Goal: Task Accomplishment & Management: Manage account settings

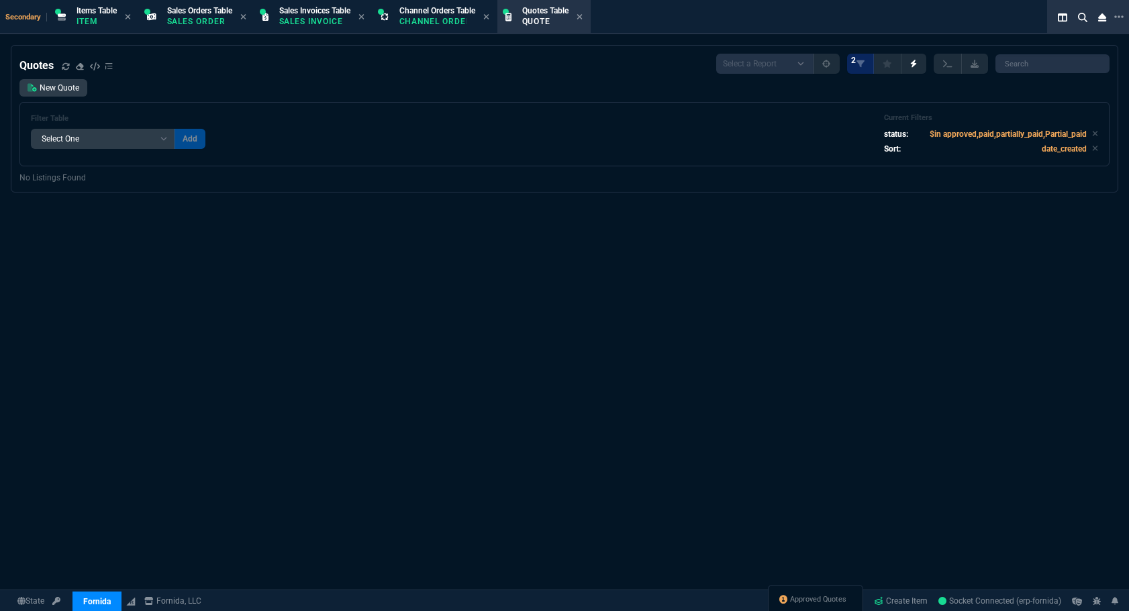
select select "4: SHAD"
select select
click at [805, 610] on div "Approved Quotes" at bounding box center [815, 601] width 95 height 32
click at [805, 603] on span "Approved Quotes" at bounding box center [818, 600] width 56 height 11
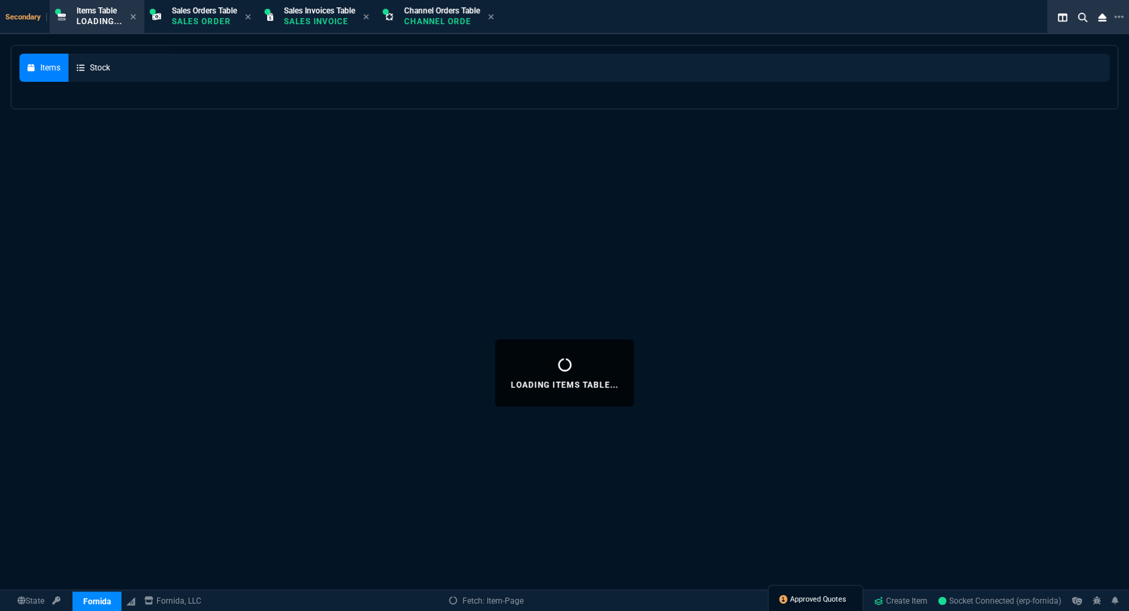
select select
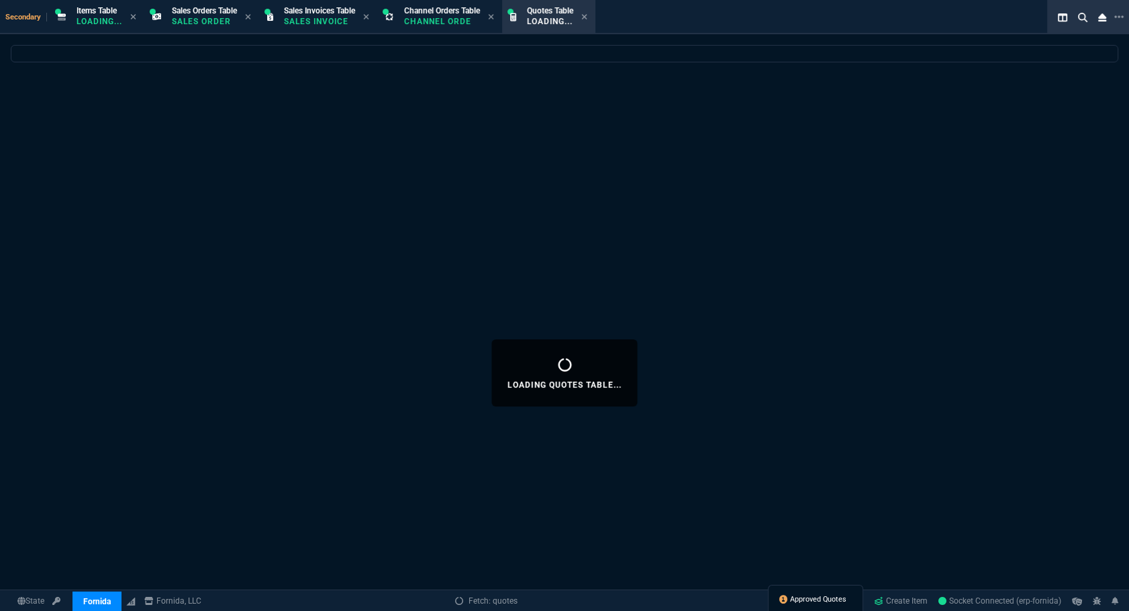
select select
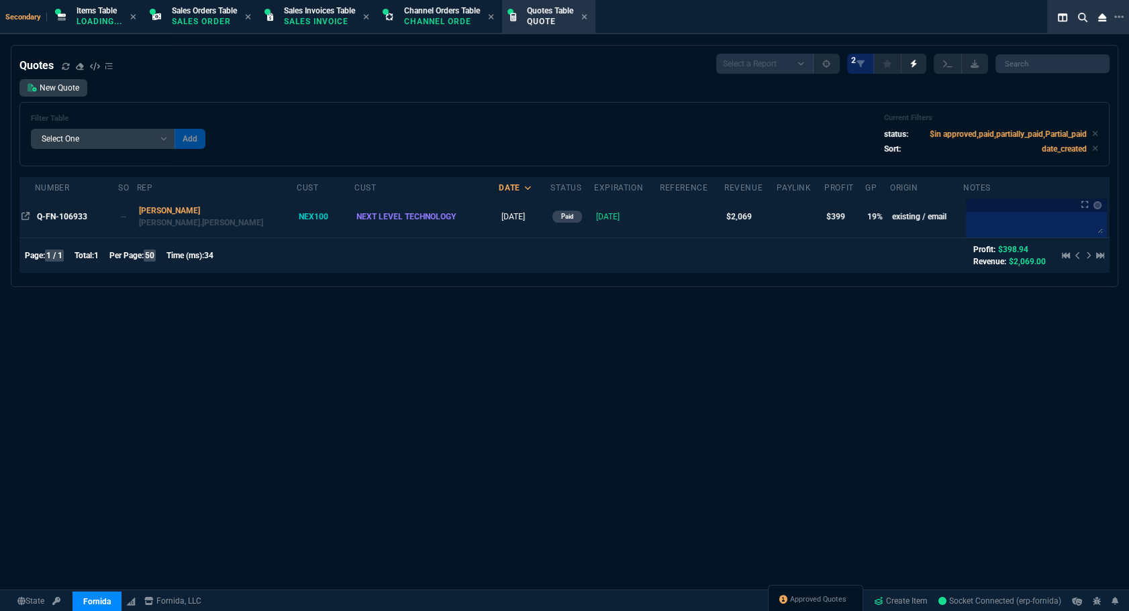
click at [71, 225] on td "Q-FN-106933" at bounding box center [76, 217] width 83 height 42
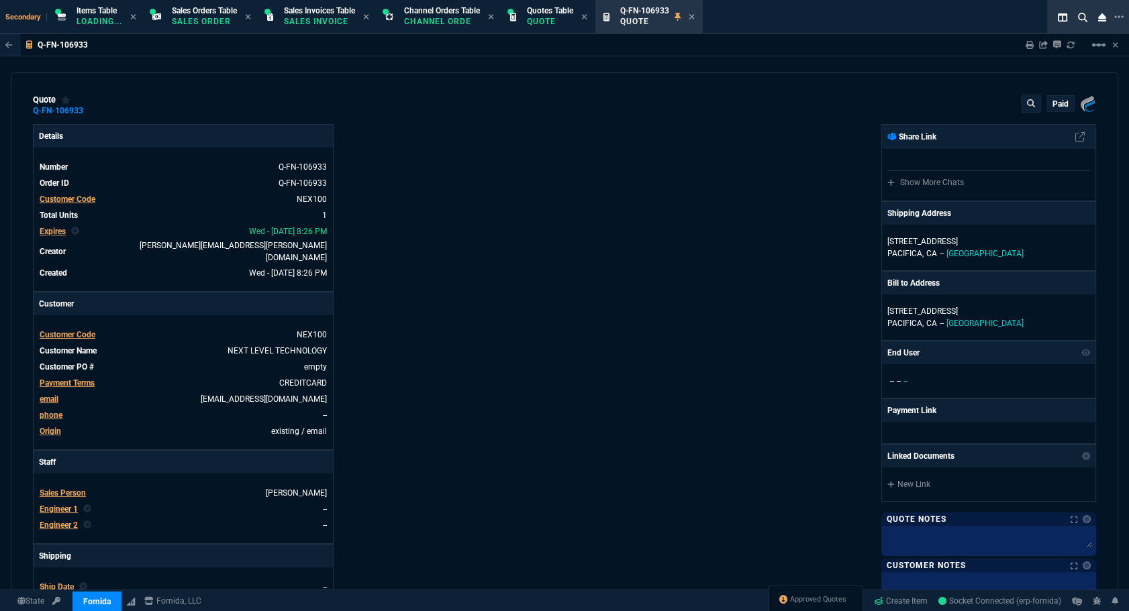
type input "23"
type input "486"
type input "2844.07"
type input "27"
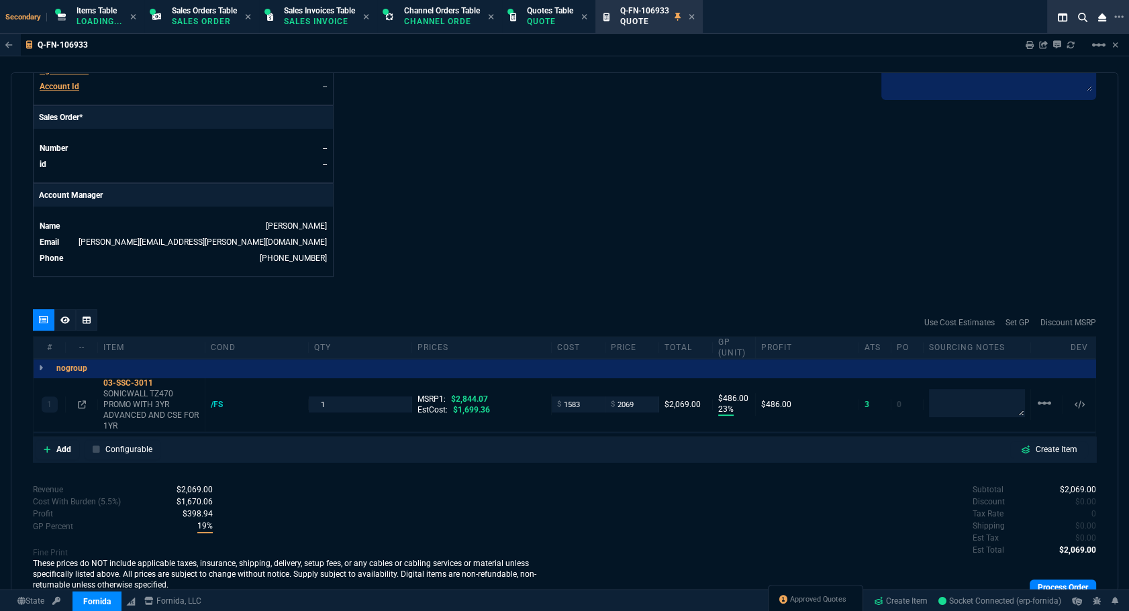
scroll to position [583, 0]
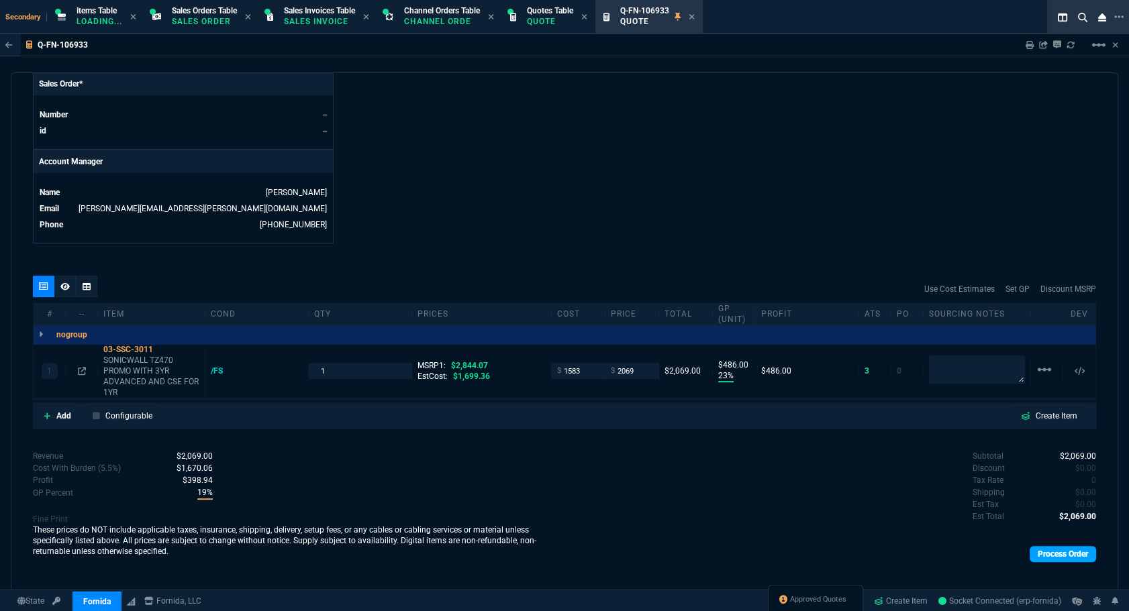
click at [1062, 546] on link "Process Order" at bounding box center [1063, 554] width 66 height 16
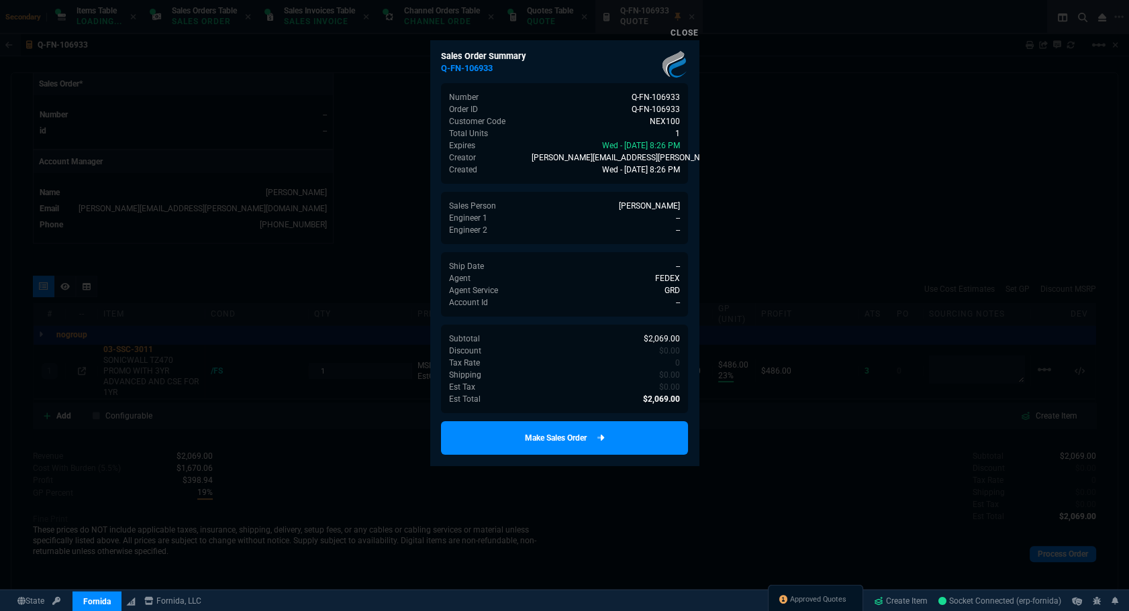
click at [581, 439] on link "Make Sales Order" at bounding box center [564, 439] width 247 height 34
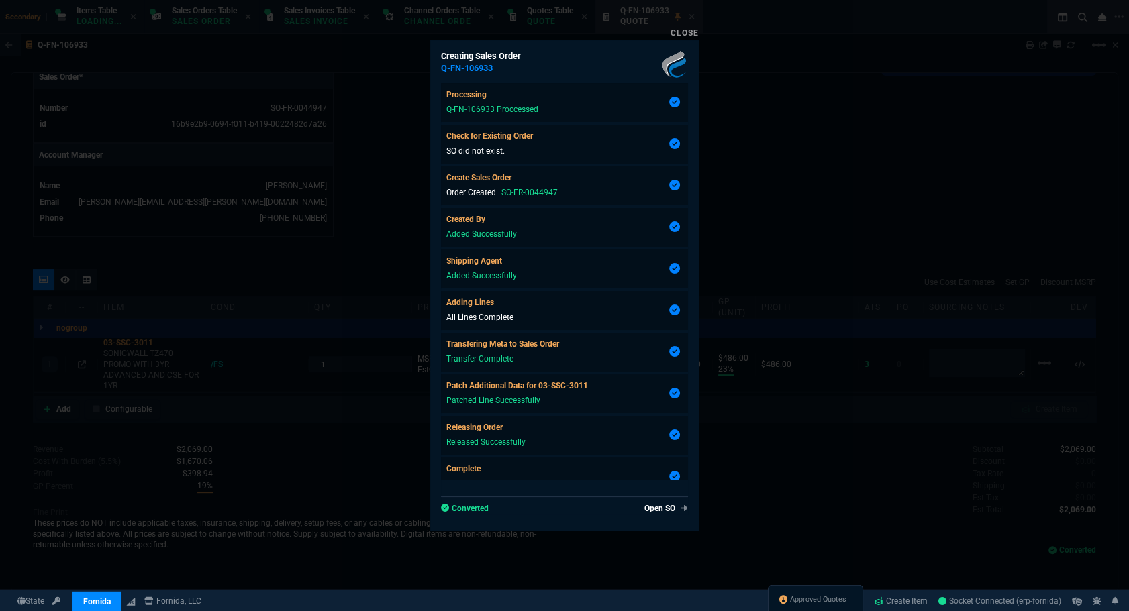
type input "23"
type input "486"
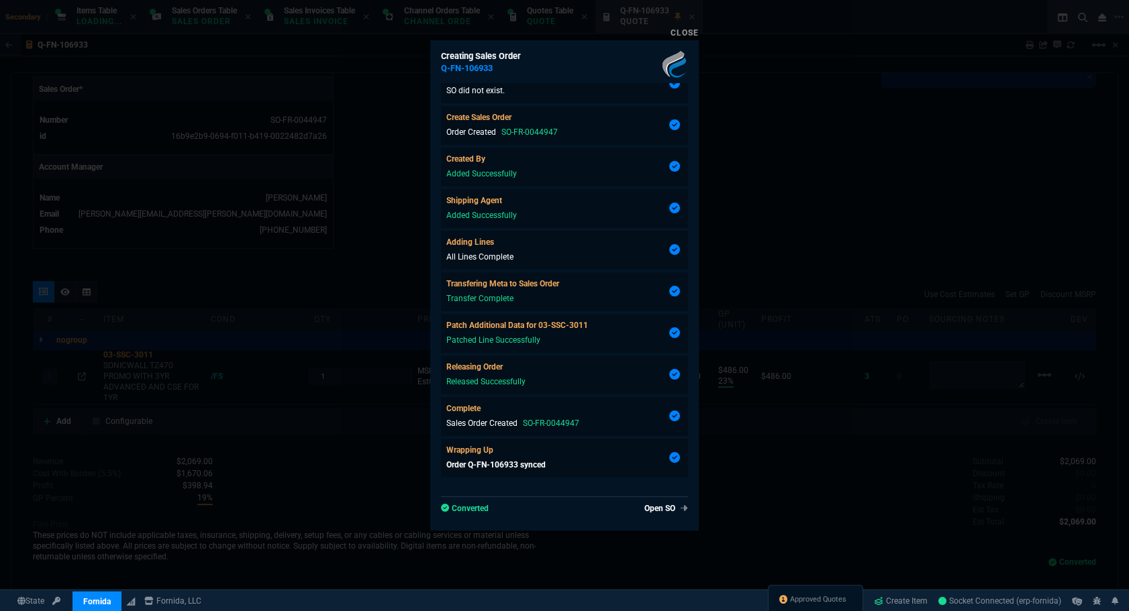
type input "27"
click at [650, 509] on link "Open SO" at bounding box center [663, 509] width 49 height 12
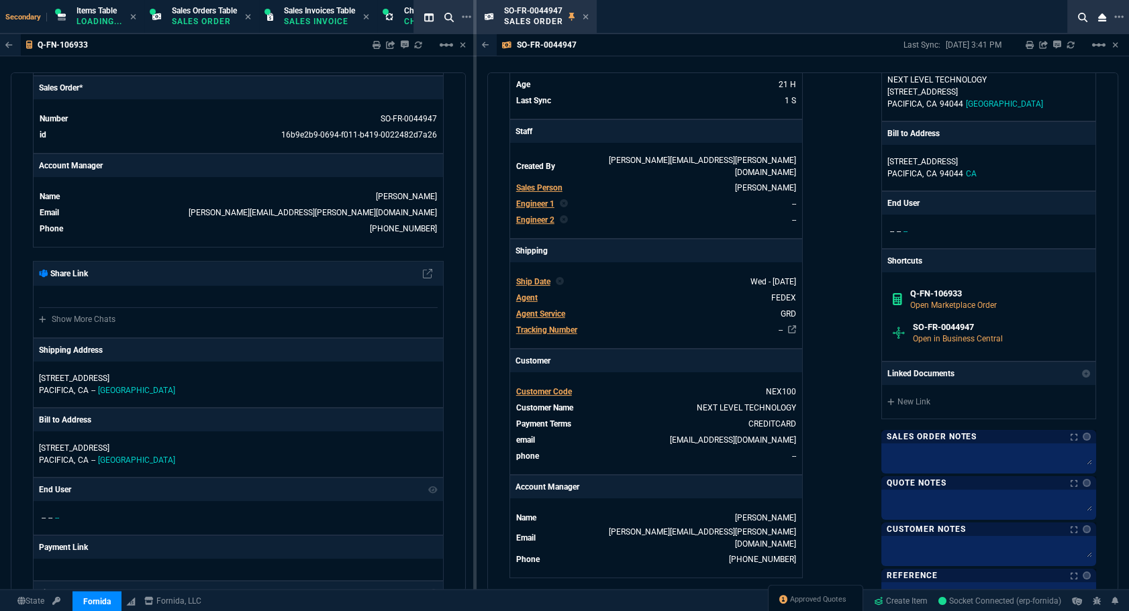
scroll to position [487, 0]
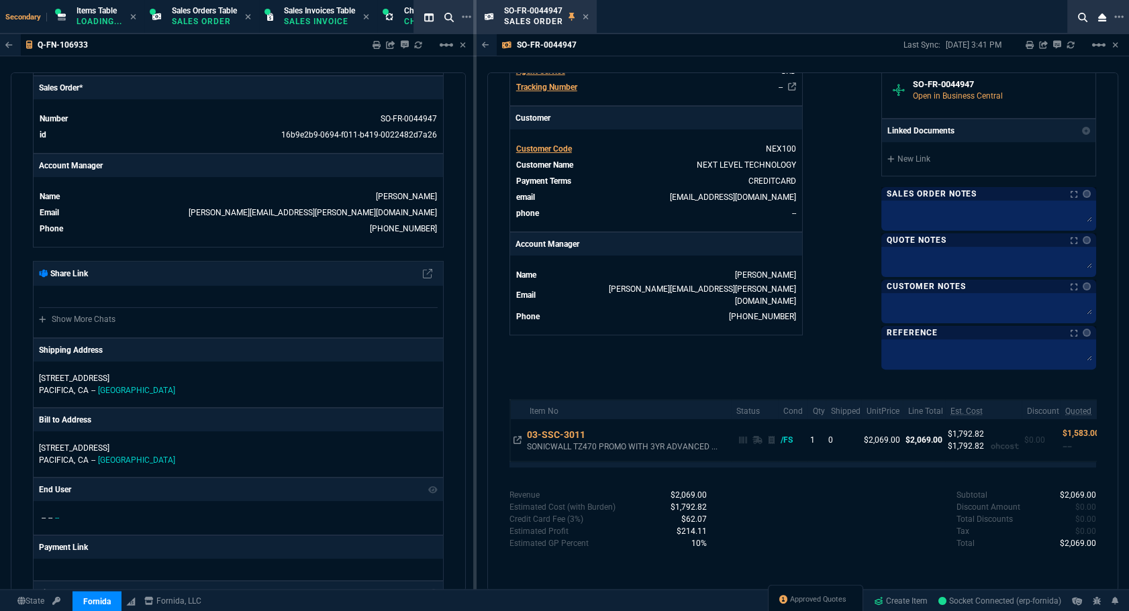
click at [1077, 185] on nx-fornida-color-selector at bounding box center [1083, 194] width 13 height 19
click at [1081, 197] on link at bounding box center [1083, 194] width 13 height 8
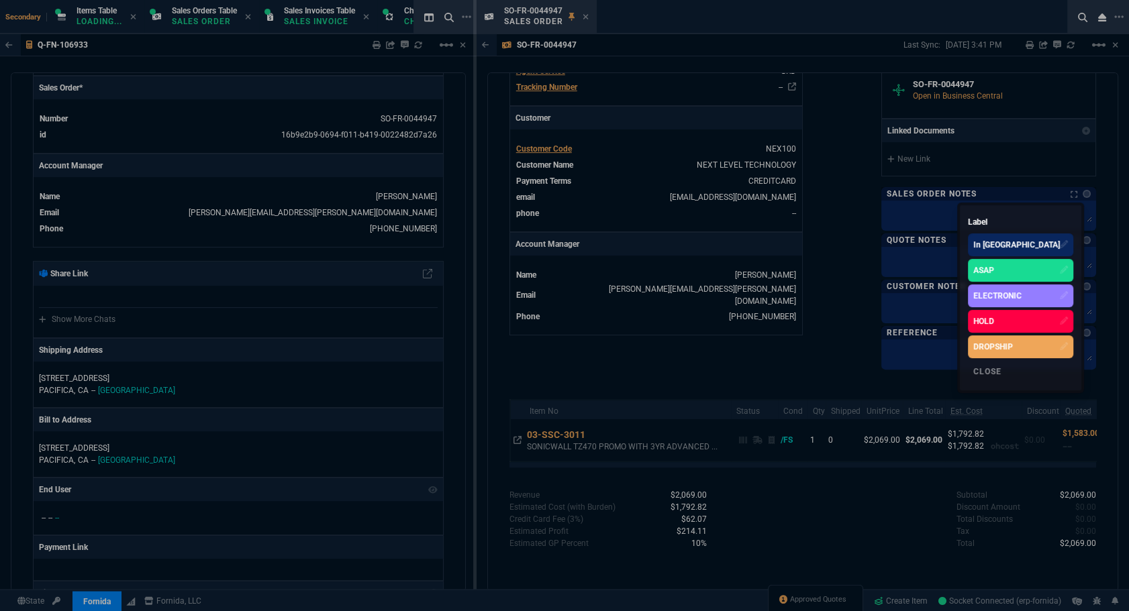
drag, startPoint x: 1041, startPoint y: 264, endPoint x: 935, endPoint y: 258, distance: 106.2
click at [1041, 264] on div "ASAP" at bounding box center [1020, 270] width 105 height 23
click at [859, 252] on div at bounding box center [564, 305] width 1129 height 611
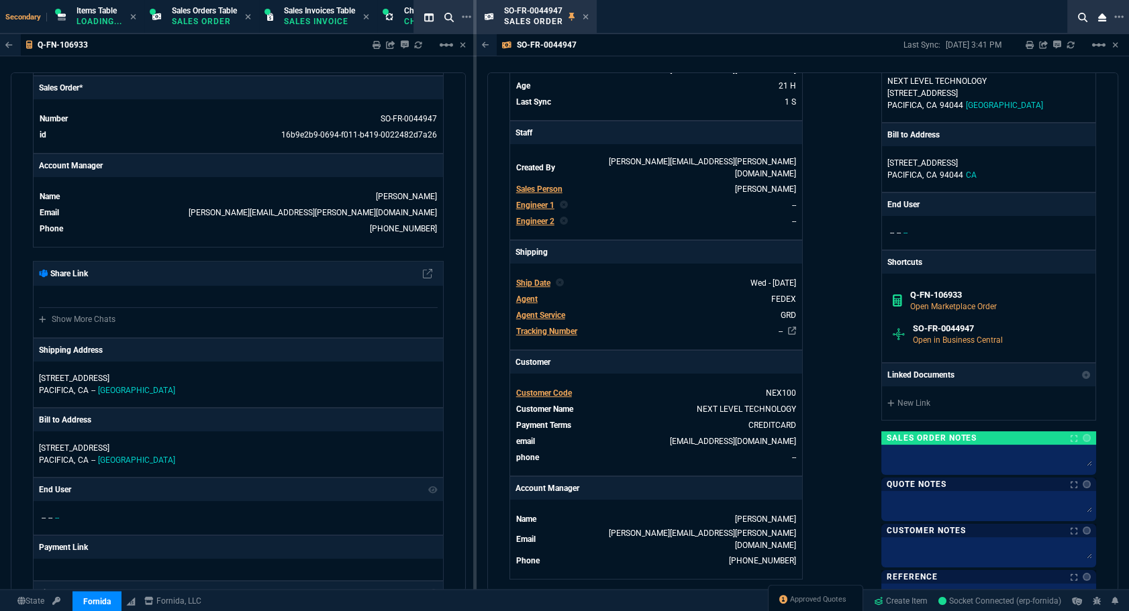
scroll to position [60, 0]
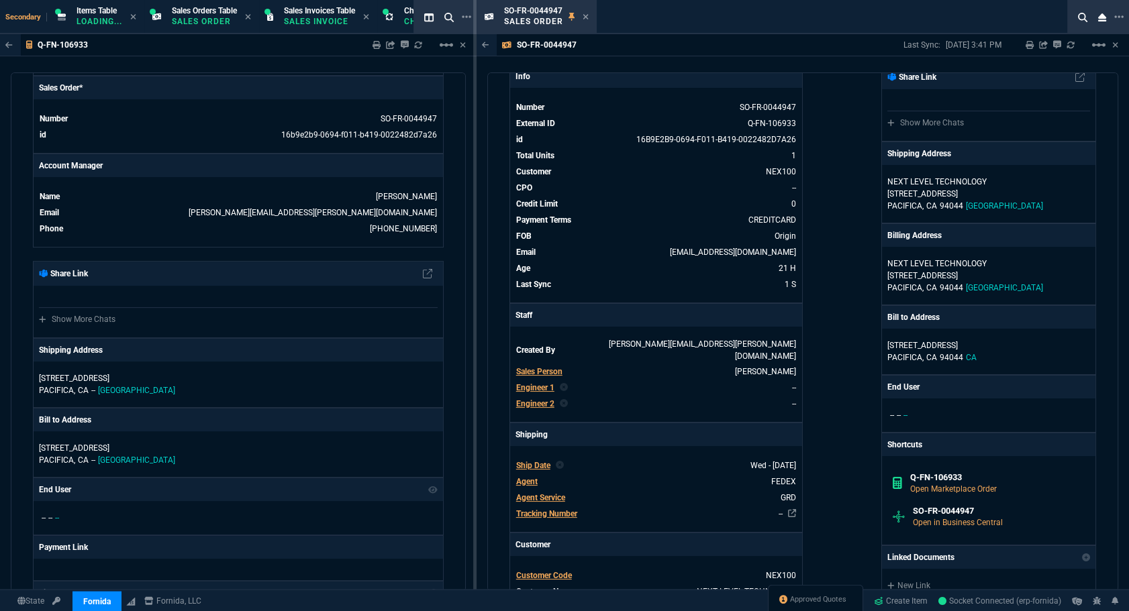
drag, startPoint x: 726, startPoint y: 107, endPoint x: 833, endPoint y: 115, distance: 107.7
click at [727, 107] on icon at bounding box center [730, 107] width 7 height 8
click at [20, 299] on div "quote Q-FN-106933 NEXT LEVEL TECHNOLOGY converted Fornida, LLC 2609 Technology …" at bounding box center [238, 332] width 455 height 520
click at [583, 15] on icon at bounding box center [586, 17] width 6 height 8
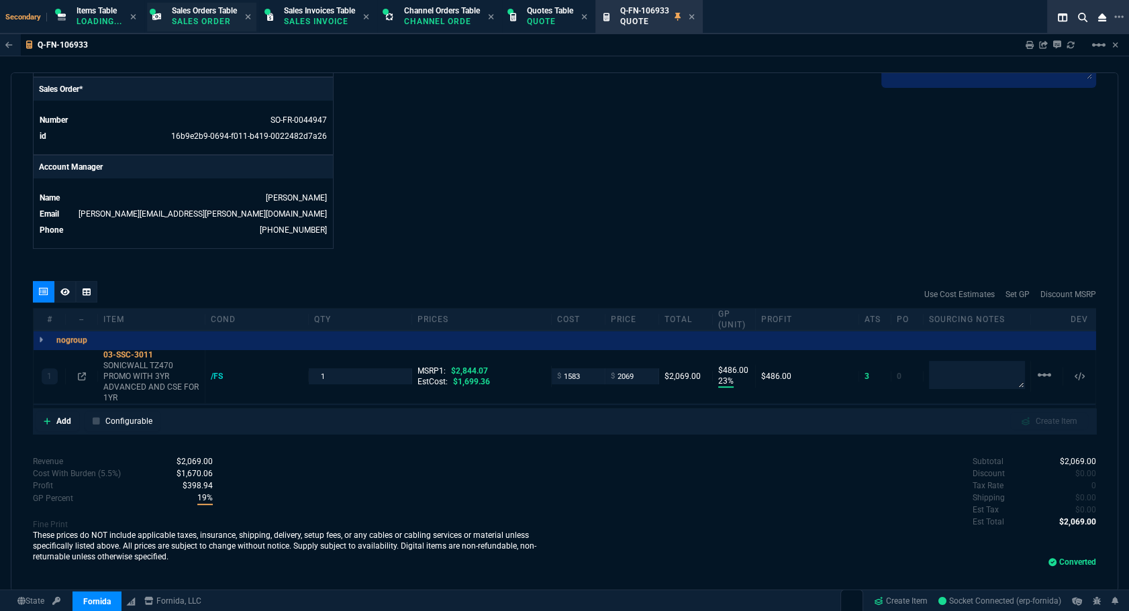
click at [197, 7] on span "Sales Orders Table" at bounding box center [204, 10] width 65 height 9
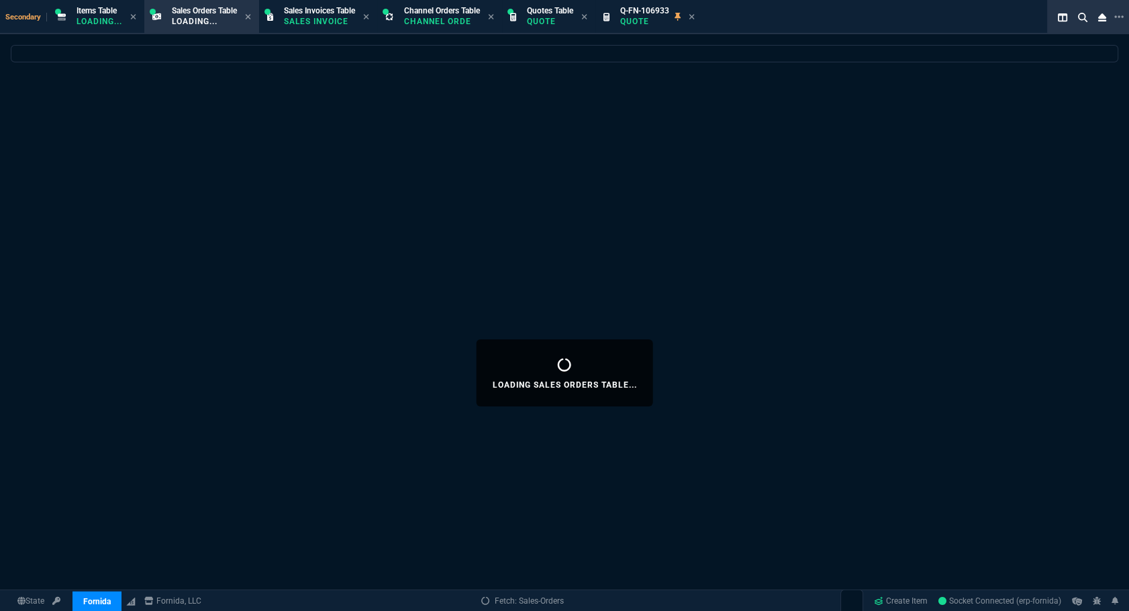
select select
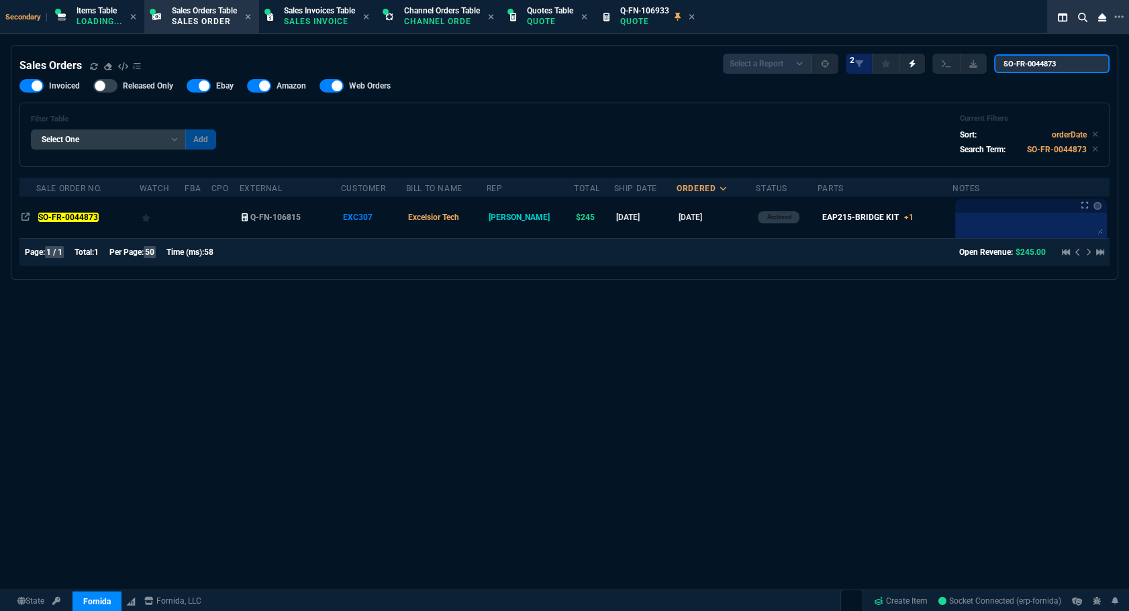
click at [1087, 63] on input "SO-FR-0044873" at bounding box center [1051, 63] width 115 height 19
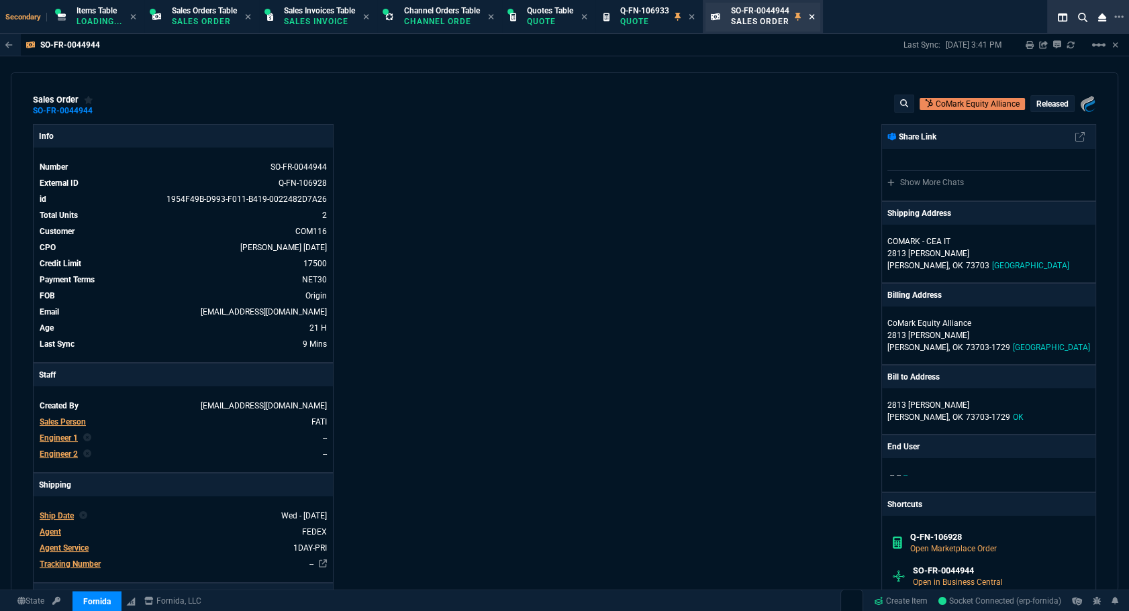
click at [815, 17] on icon at bounding box center [812, 16] width 5 height 5
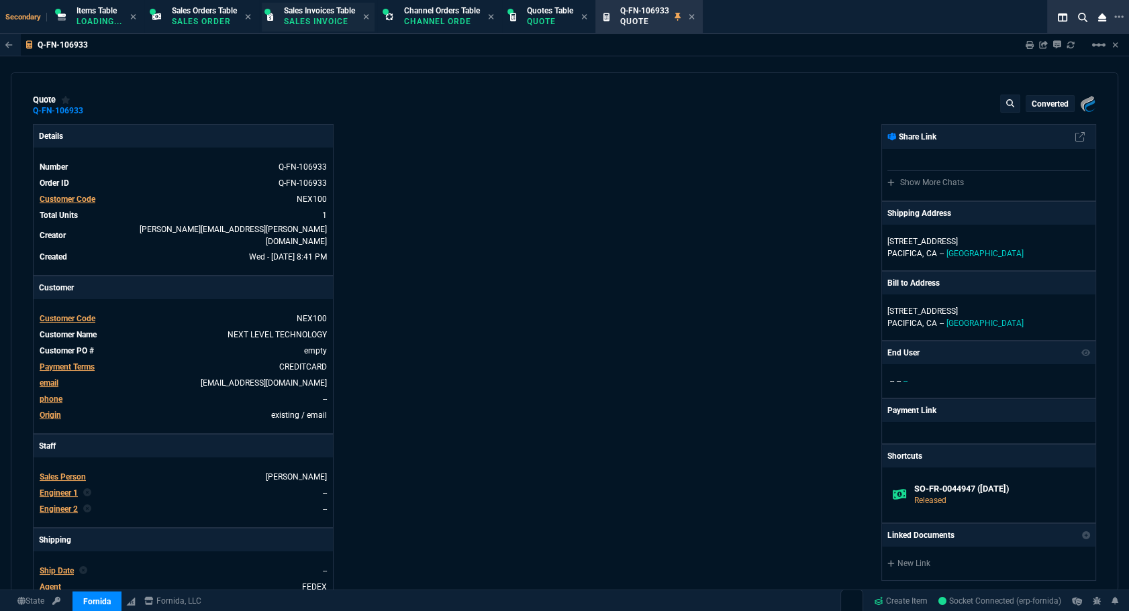
type input "23"
type input "486"
type input "2844.07"
type input "27"
click at [224, 17] on p "Sales Order" at bounding box center [204, 21] width 65 height 11
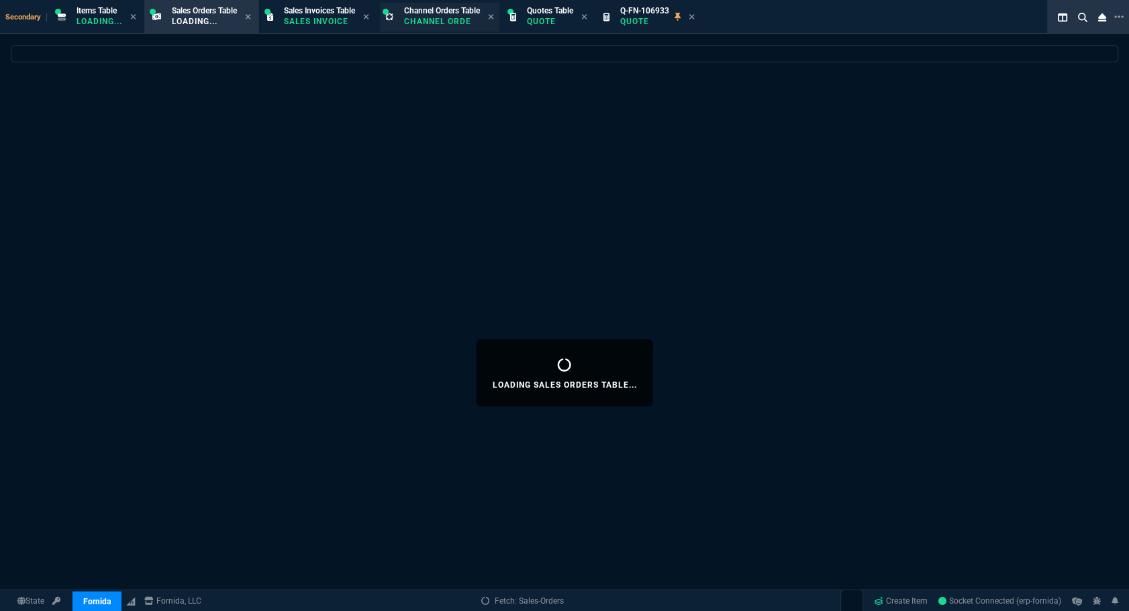
select select
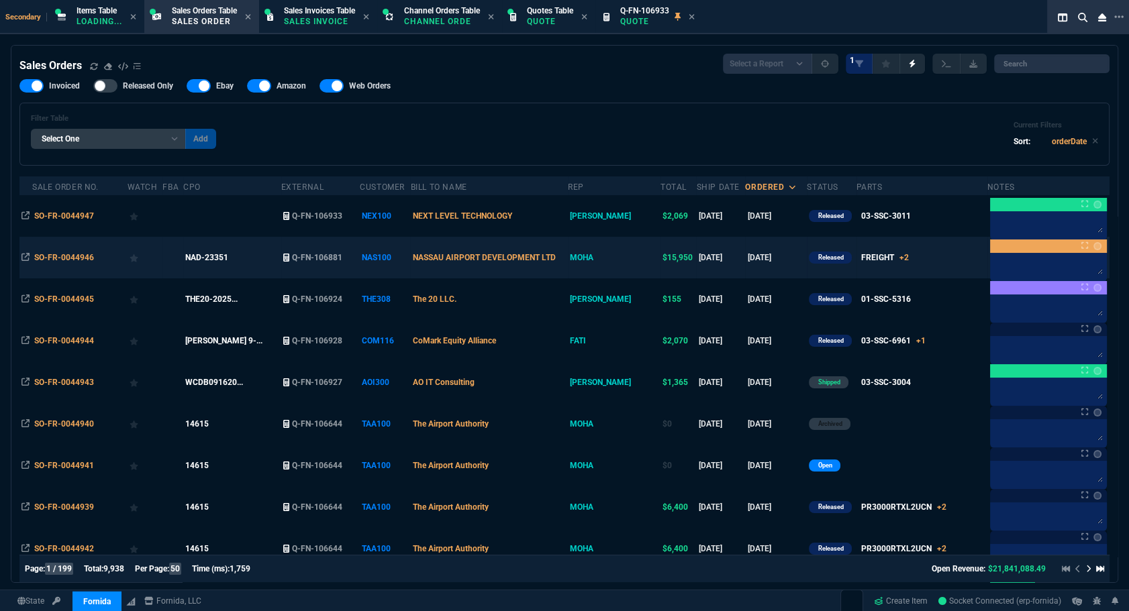
scroll to position [121, 0]
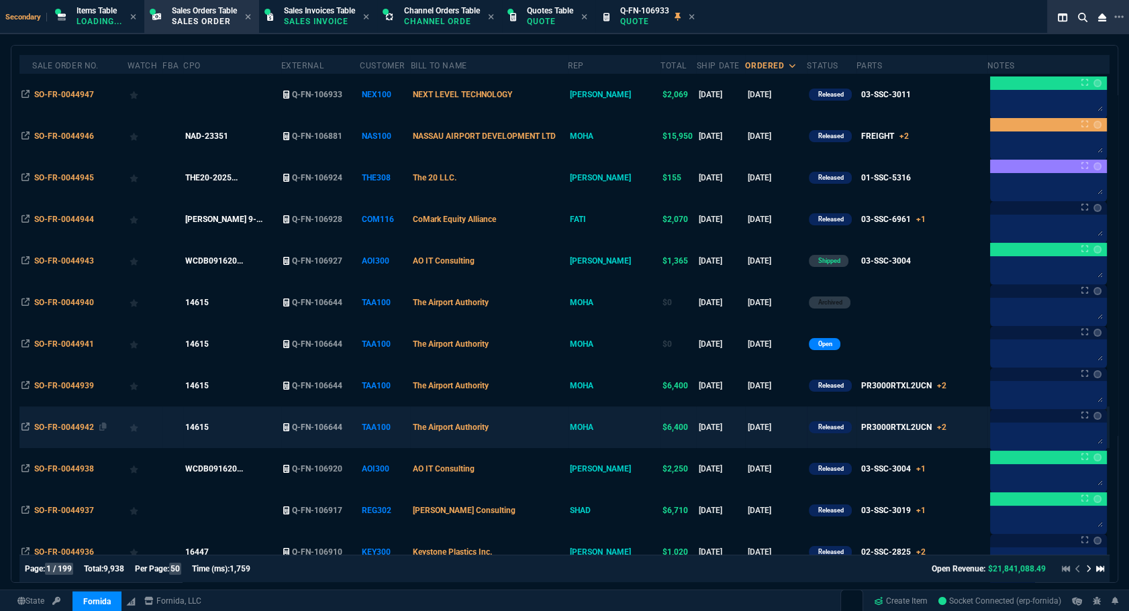
click at [85, 429] on span "SO-FR-0044942" at bounding box center [64, 427] width 60 height 9
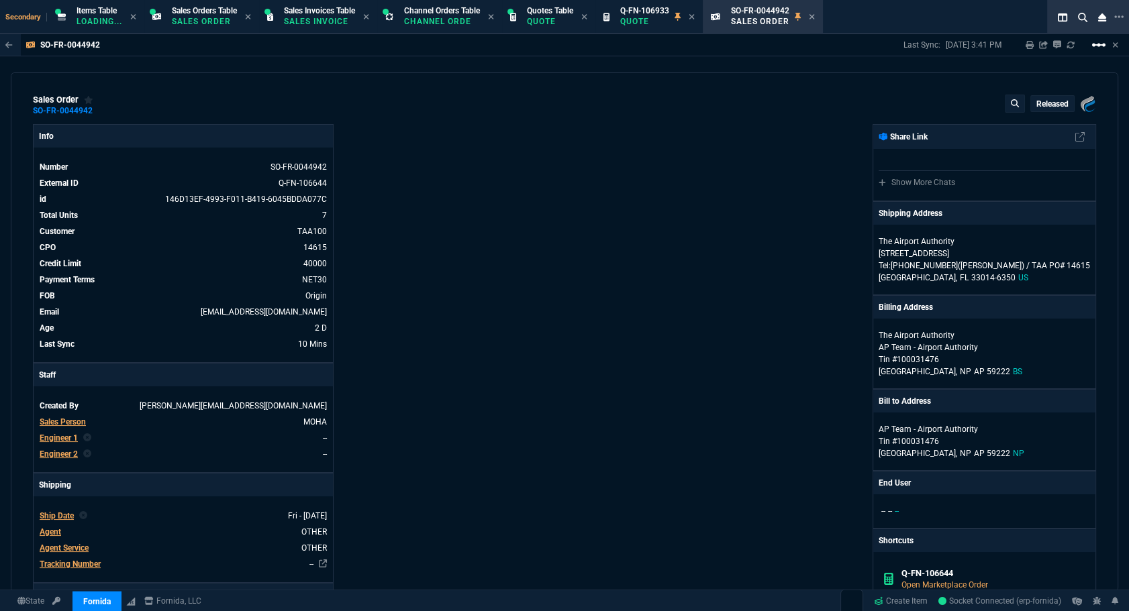
click at [1093, 42] on mat-icon "linear_scale" at bounding box center [1099, 45] width 16 height 16
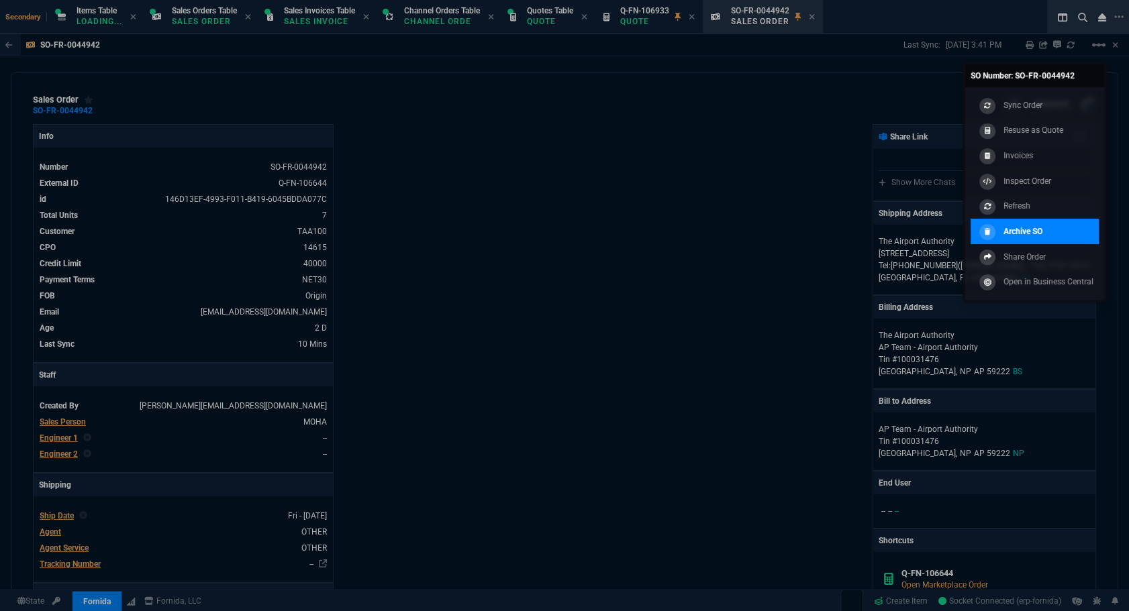
click at [1016, 226] on p "Archive SO" at bounding box center [1022, 232] width 39 height 12
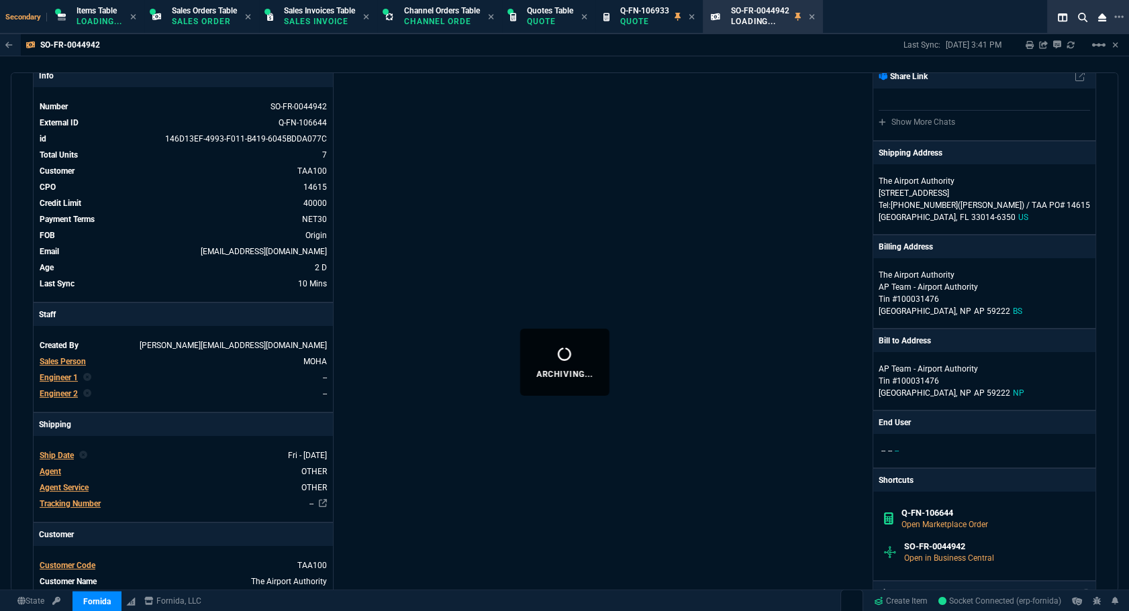
scroll to position [0, 0]
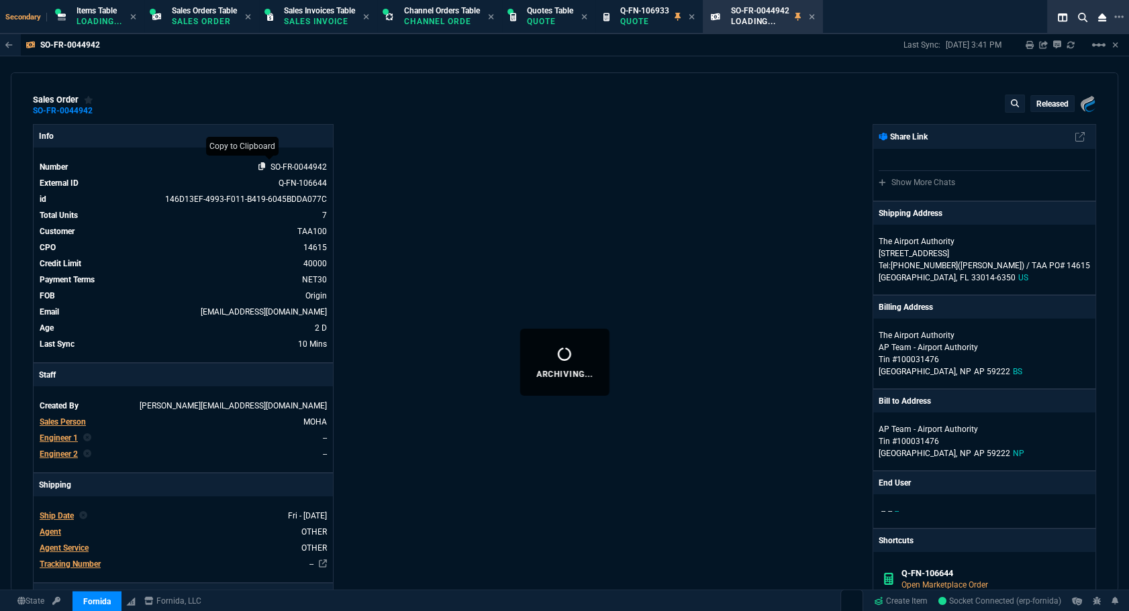
click at [260, 167] on icon at bounding box center [261, 166] width 7 height 8
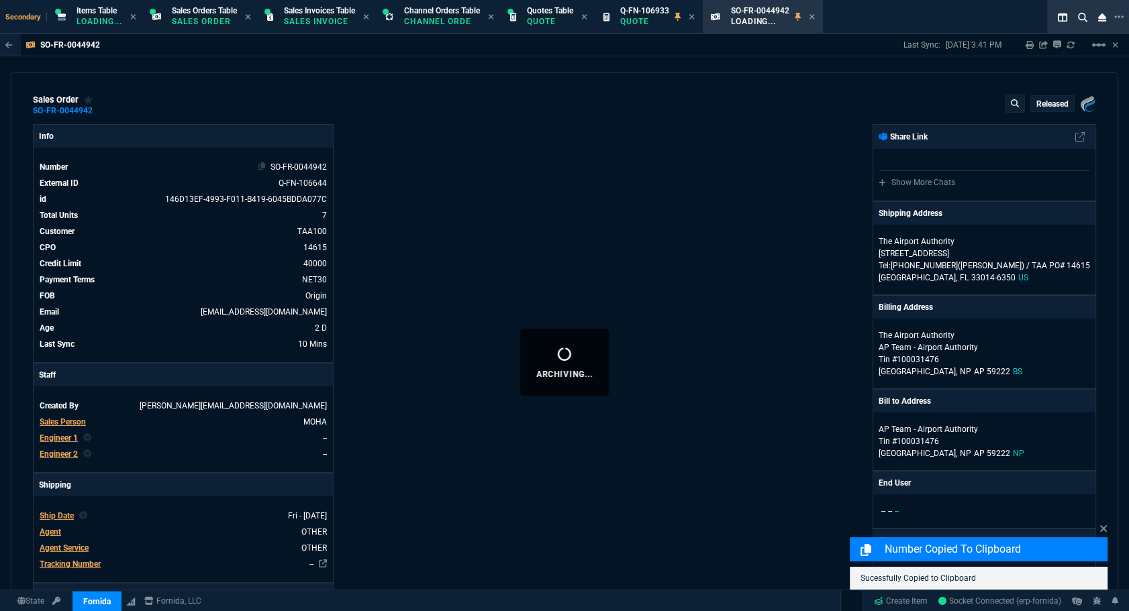
click at [183, 161] on td "SO-FR-0044942" at bounding box center [200, 166] width 254 height 13
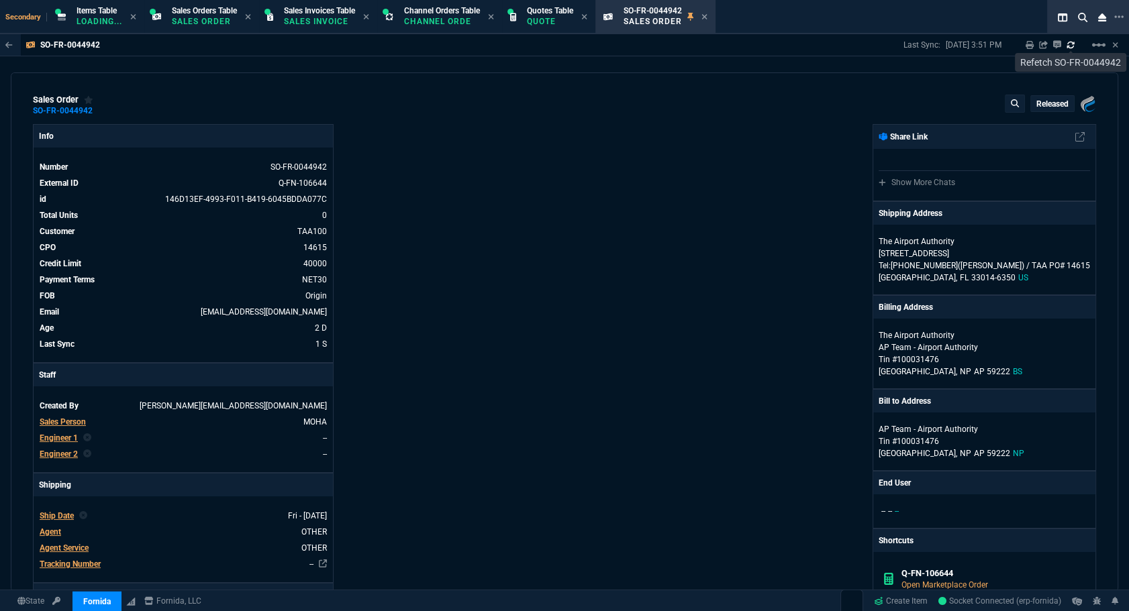
click at [1067, 43] on icon at bounding box center [1071, 45] width 8 height 8
click at [1101, 44] on mat-icon "linear_scale" at bounding box center [1099, 45] width 16 height 16
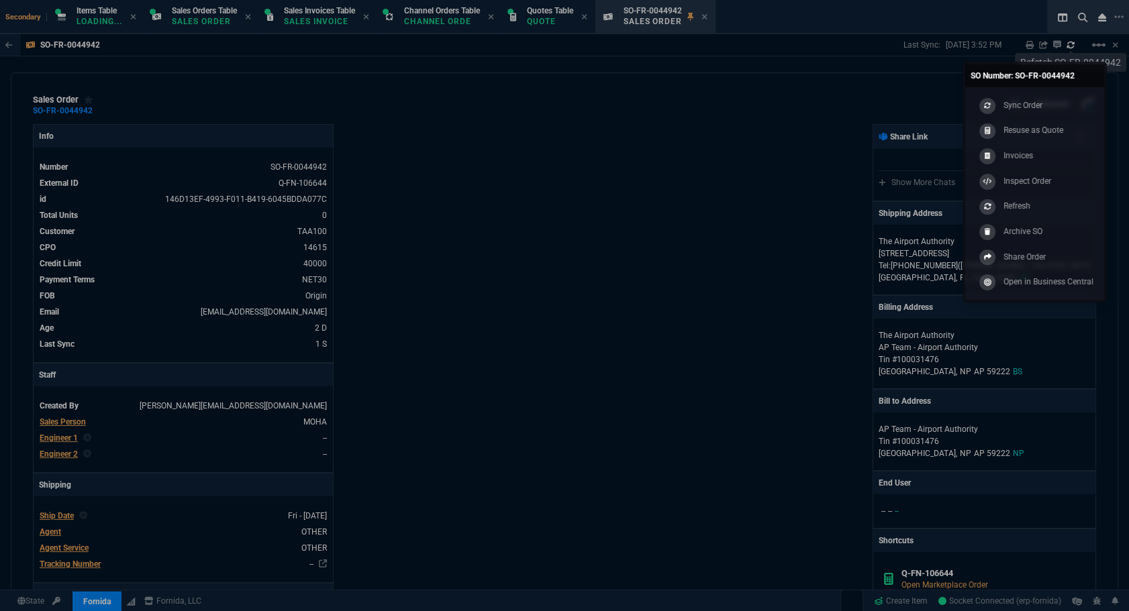
click at [748, 166] on div at bounding box center [564, 305] width 1129 height 611
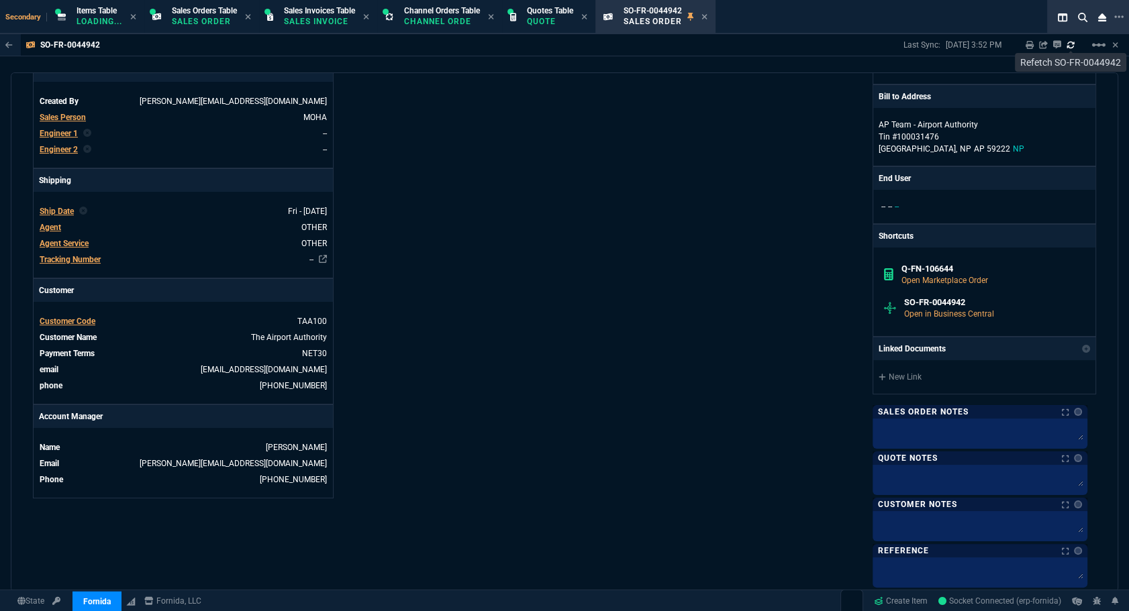
scroll to position [481, 0]
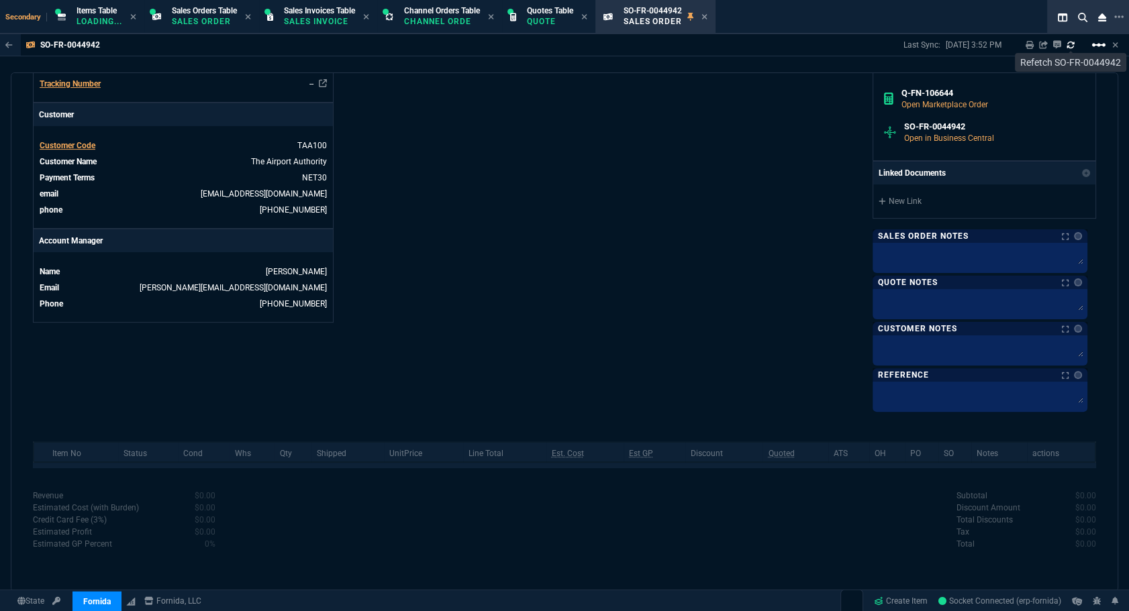
click at [1102, 47] on mat-icon "linear_scale" at bounding box center [1099, 45] width 16 height 16
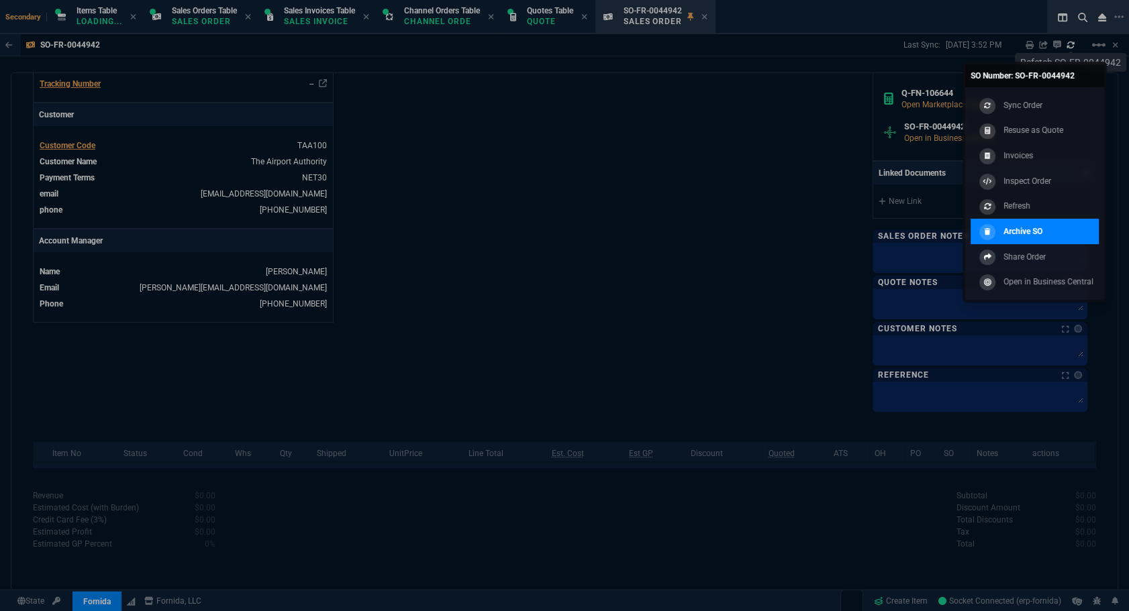
click at [1018, 234] on p "Archive SO" at bounding box center [1022, 232] width 39 height 12
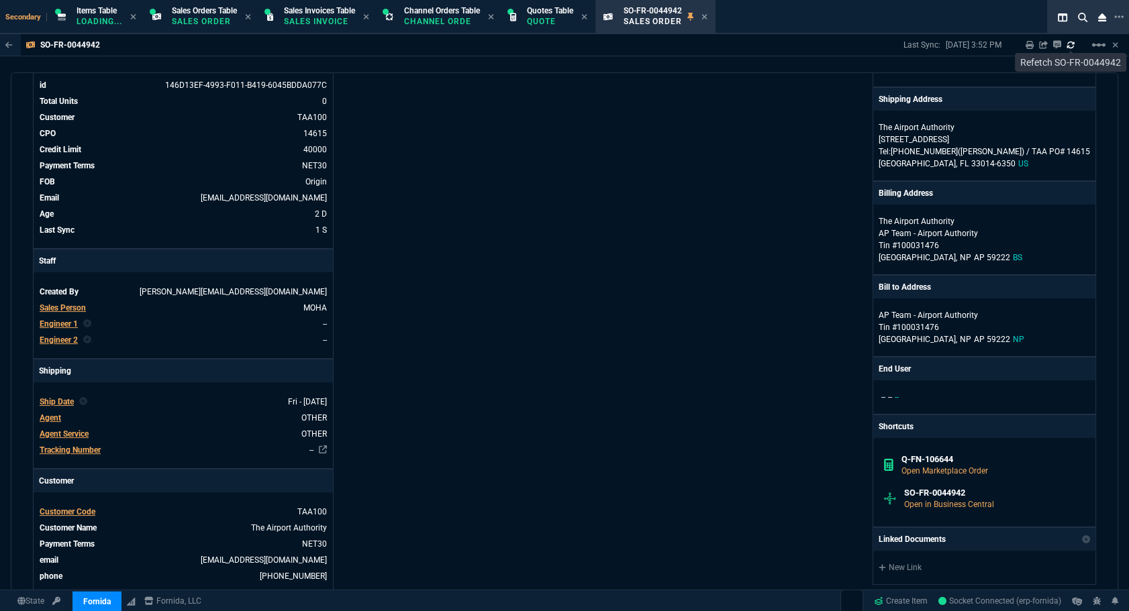
scroll to position [0, 0]
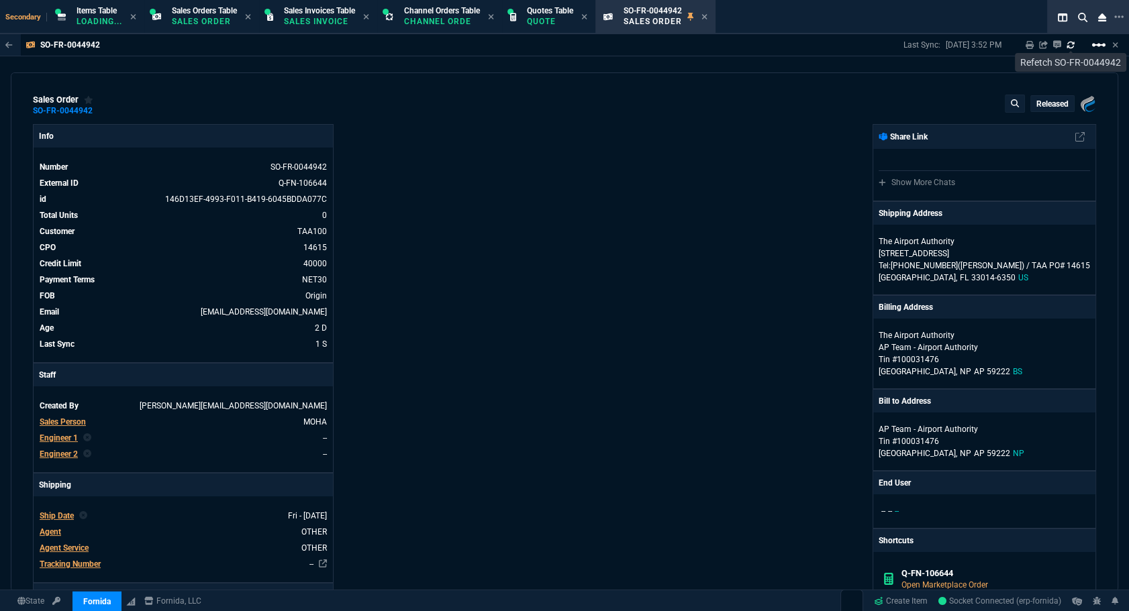
click at [1096, 47] on mat-icon "linear_scale" at bounding box center [1099, 45] width 16 height 16
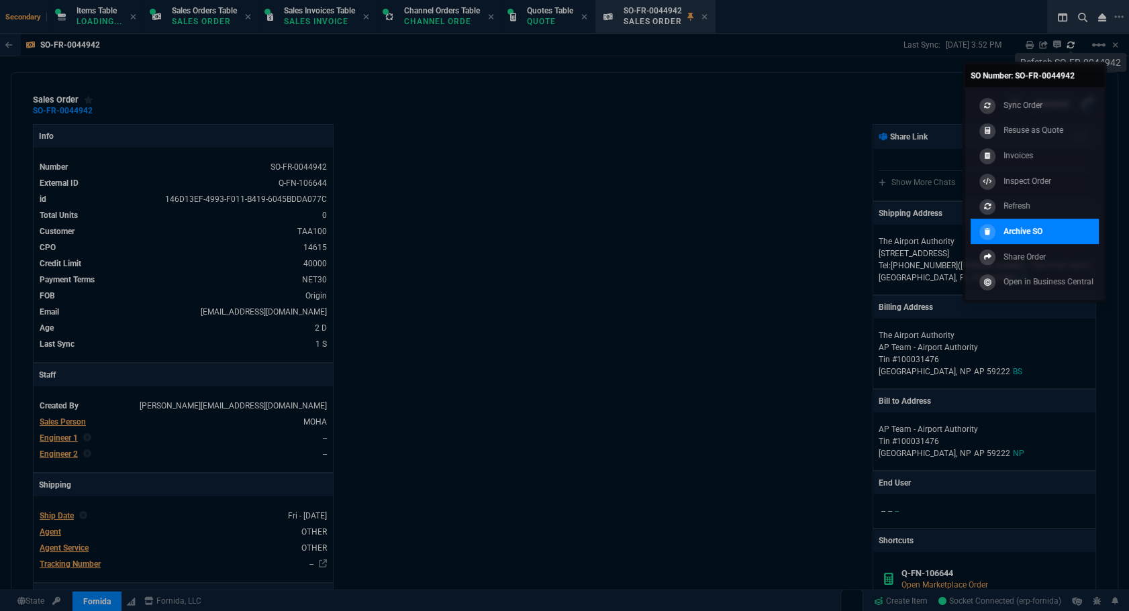
click at [1017, 224] on div "Archive SO" at bounding box center [1009, 231] width 66 height 15
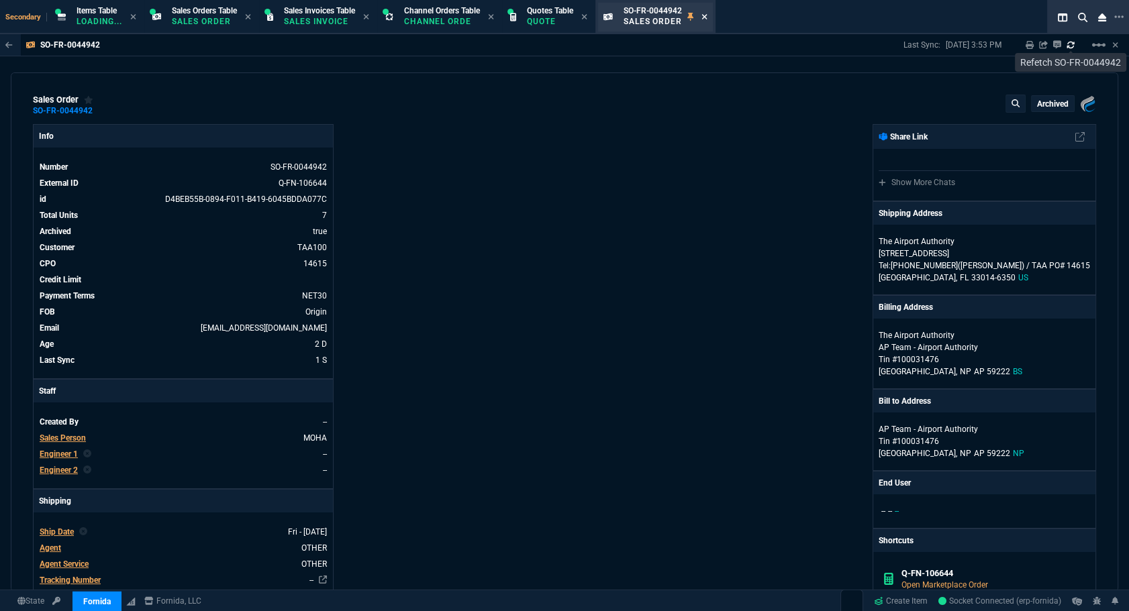
click at [707, 15] on icon at bounding box center [704, 17] width 6 height 8
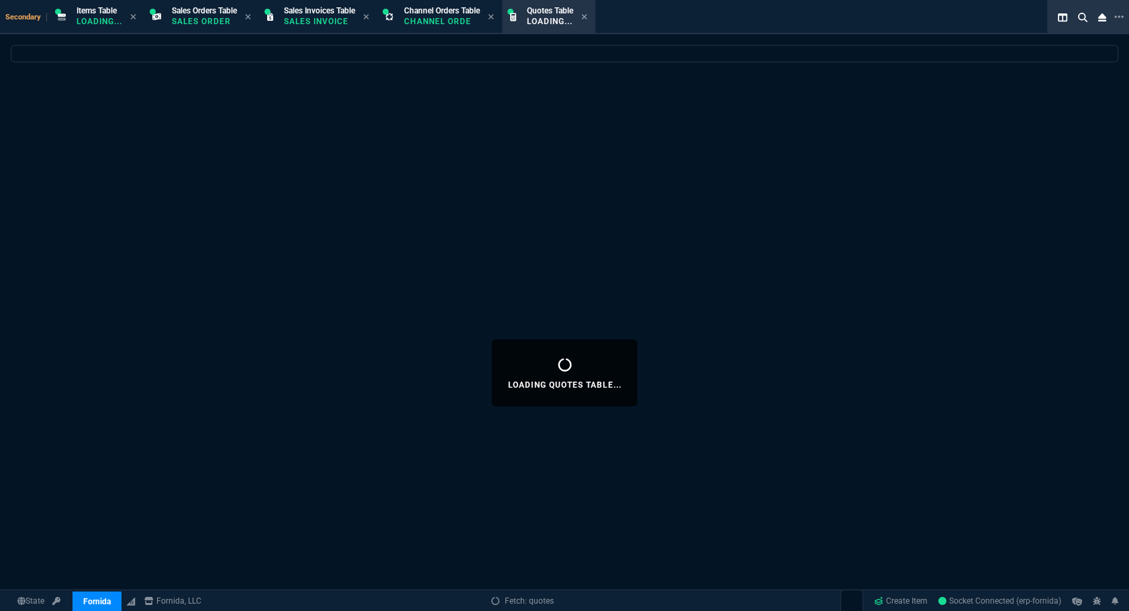
select select
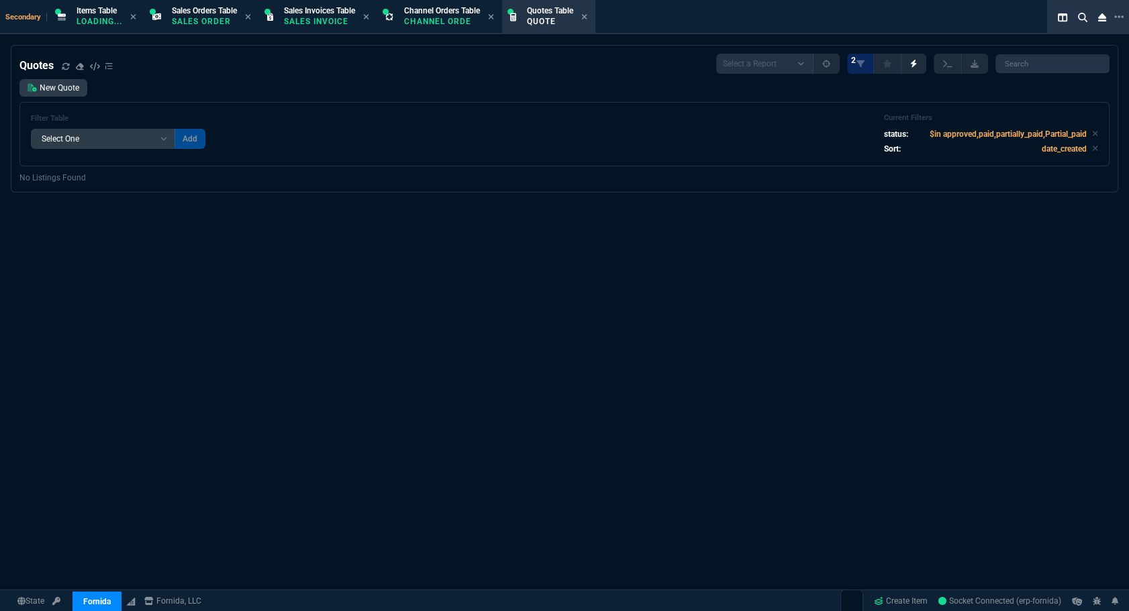
click at [26, 265] on div "Quotes Select a Report Fruit (MTD) APPROVED Quotes 2 New Quote Filter Table Sel…" at bounding box center [564, 373] width 1129 height 656
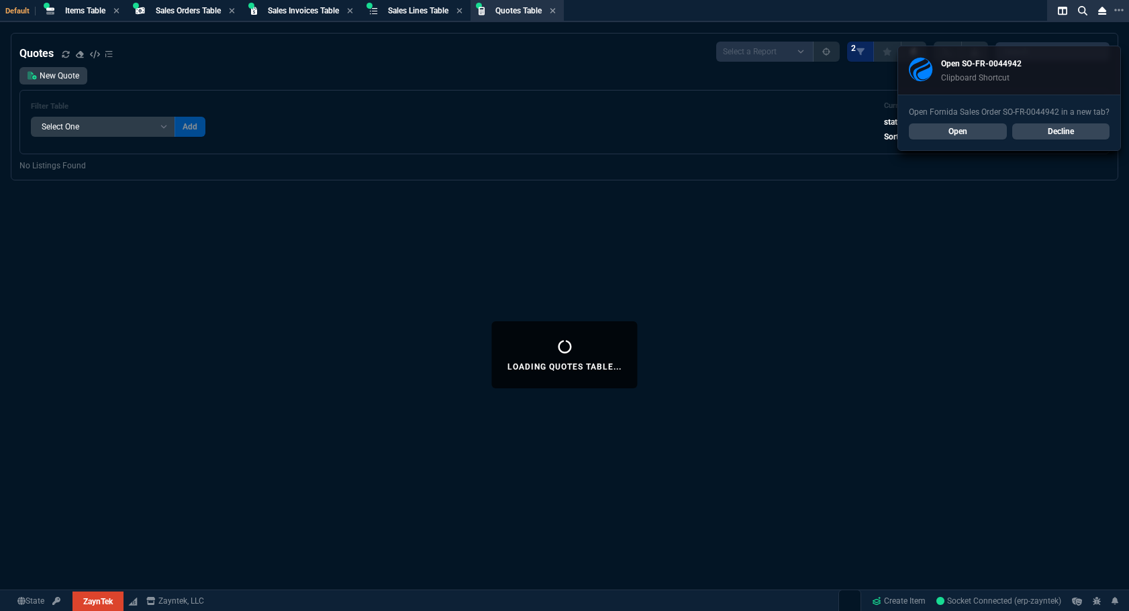
select select "4: SHAD"
select select
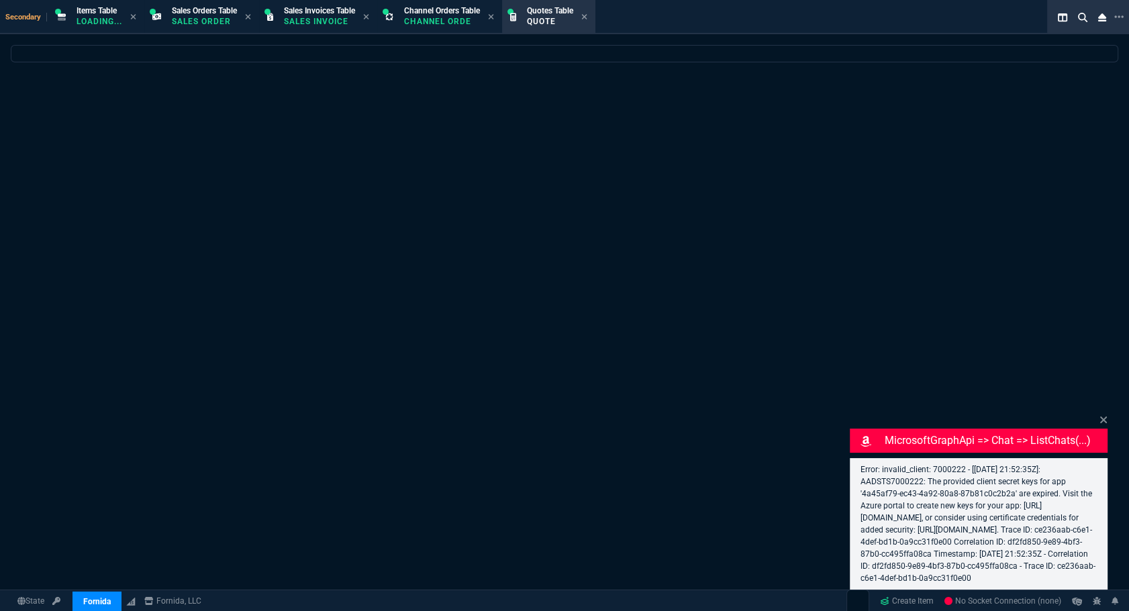
select select "4: SHAD"
select select
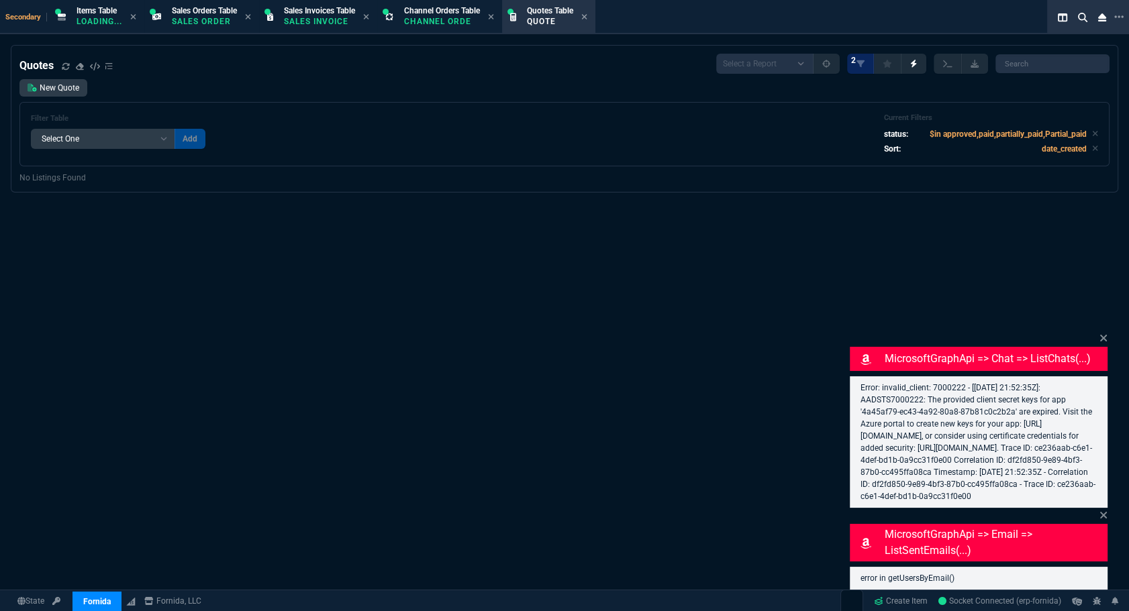
click at [1106, 333] on icon at bounding box center [1103, 338] width 8 height 11
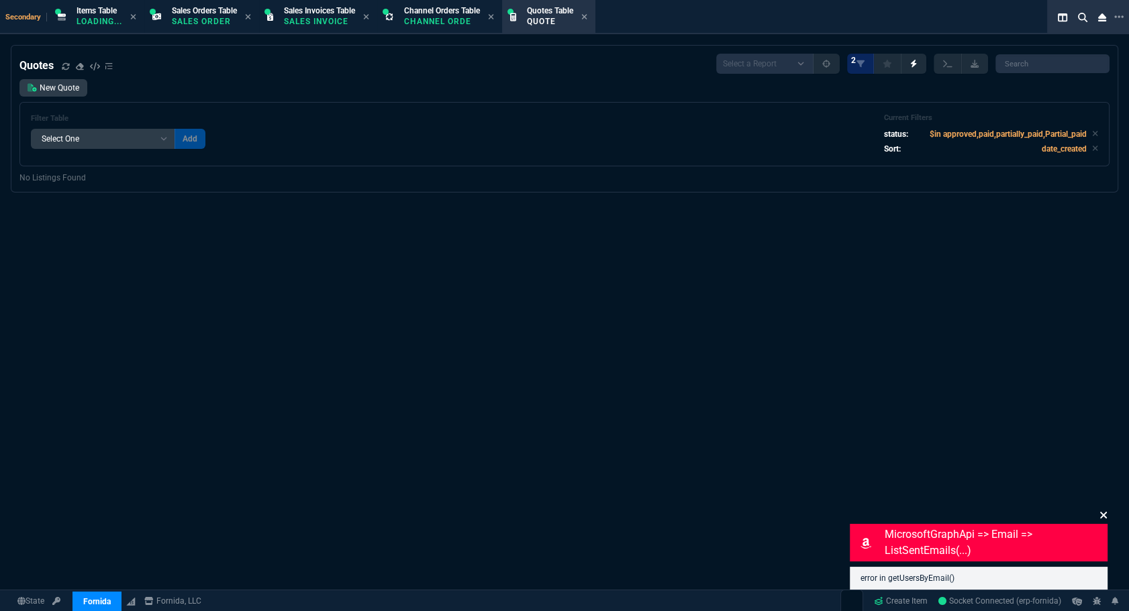
click at [1102, 518] on icon at bounding box center [1103, 515] width 8 height 11
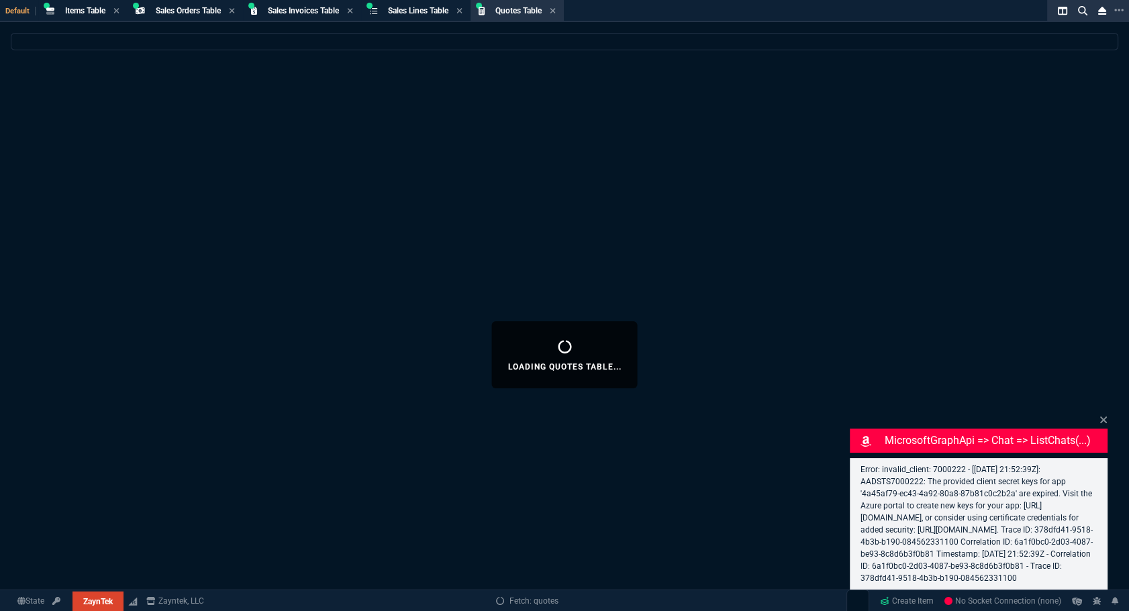
select select
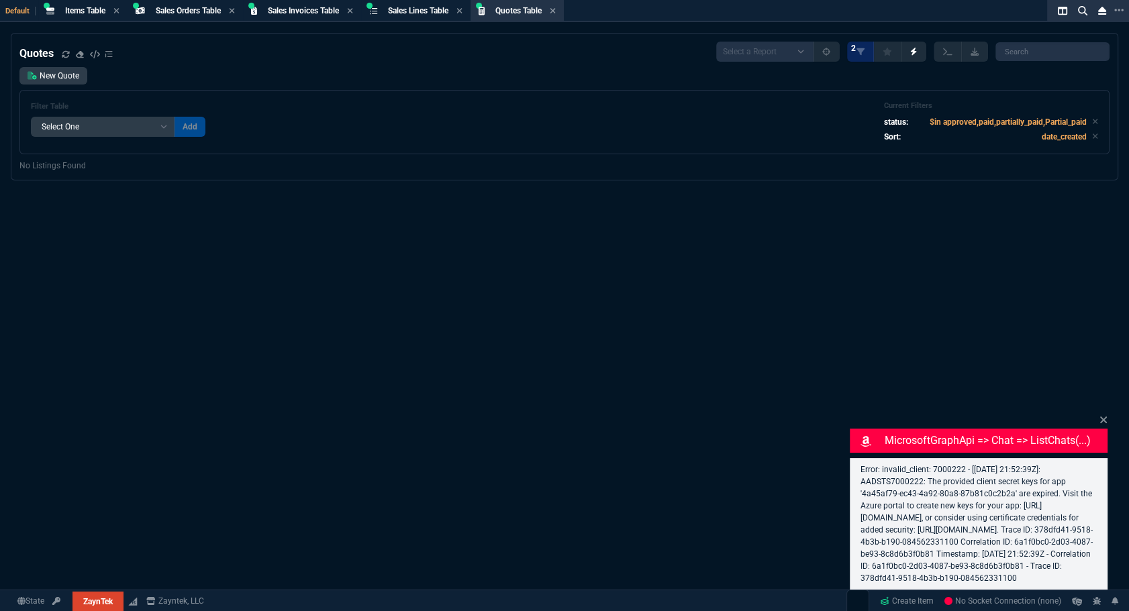
select select "4: SHAD"
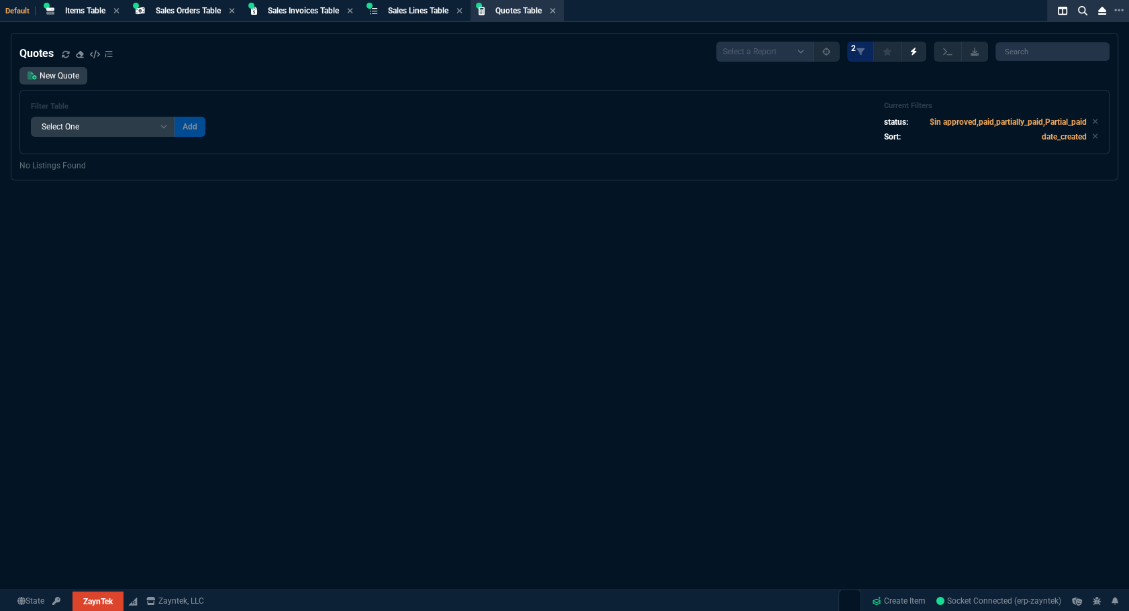
click at [483, 315] on div "Quotes Select a Report Fruit (MTD) APPROVED Quotes 2 New Quote Filter Table Sel…" at bounding box center [564, 355] width 1129 height 644
click at [128, 580] on div "Quotes Select a Report Fruit (MTD) APPROVED Quotes 2 New Quote Filter Table Sel…" at bounding box center [564, 355] width 1129 height 644
